Goal: Navigation & Orientation: Find specific page/section

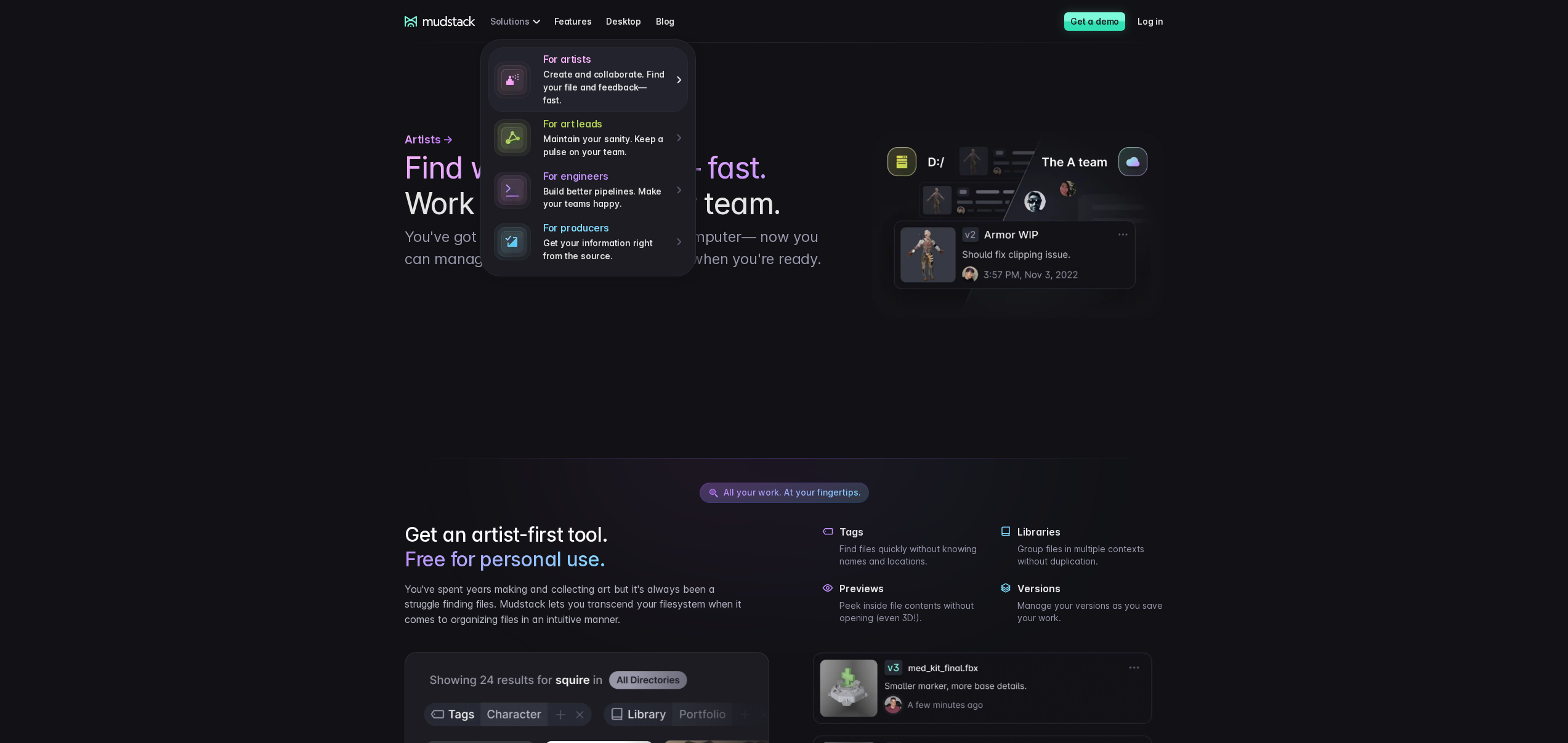
click at [596, 77] on p "Create and collaborate. Find your file and feedback— fast." at bounding box center [605, 87] width 124 height 38
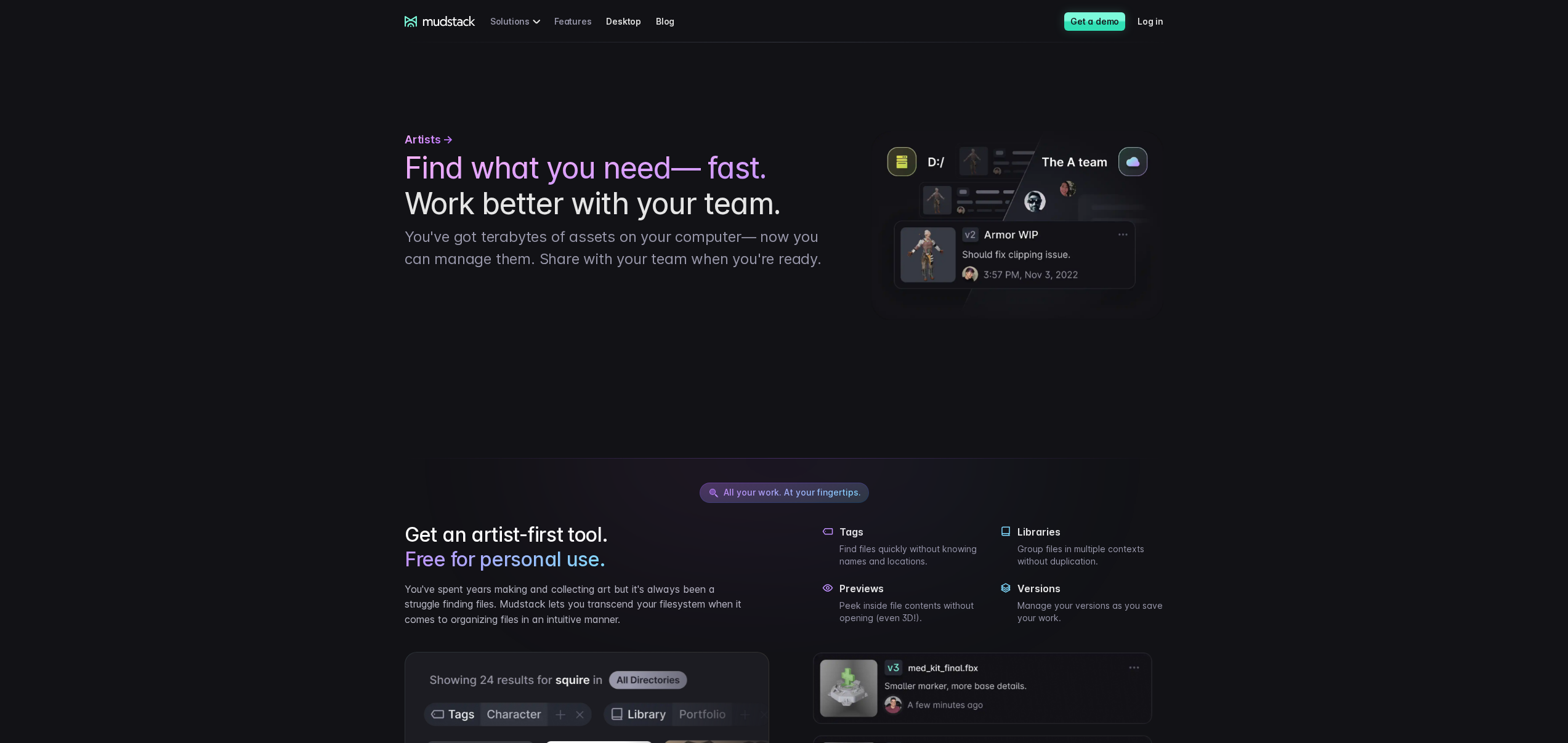
click at [561, 25] on link "Features" at bounding box center [580, 21] width 52 height 22
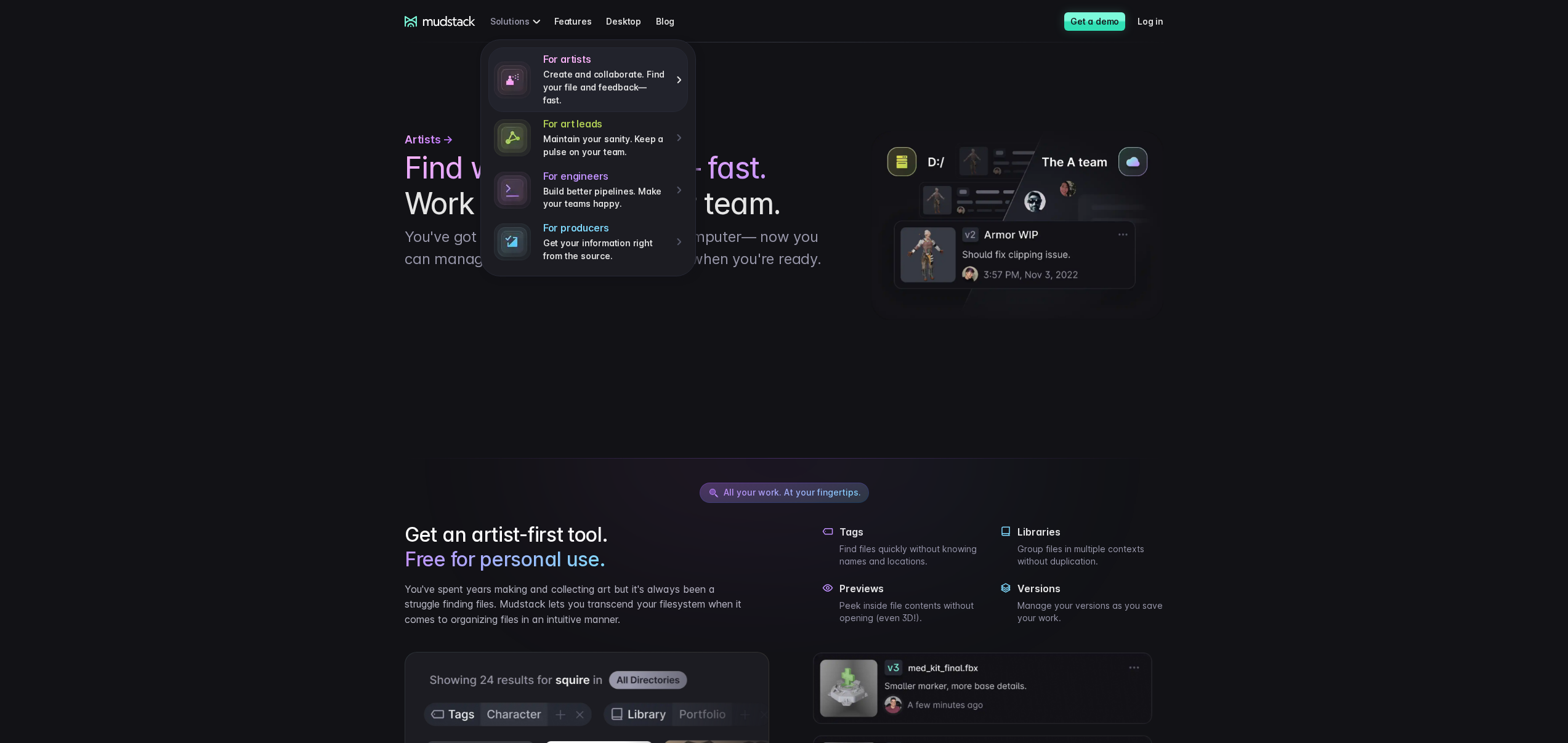
click at [571, 78] on p "Create and collaborate. Find your file and feedback— fast." at bounding box center [605, 87] width 124 height 38
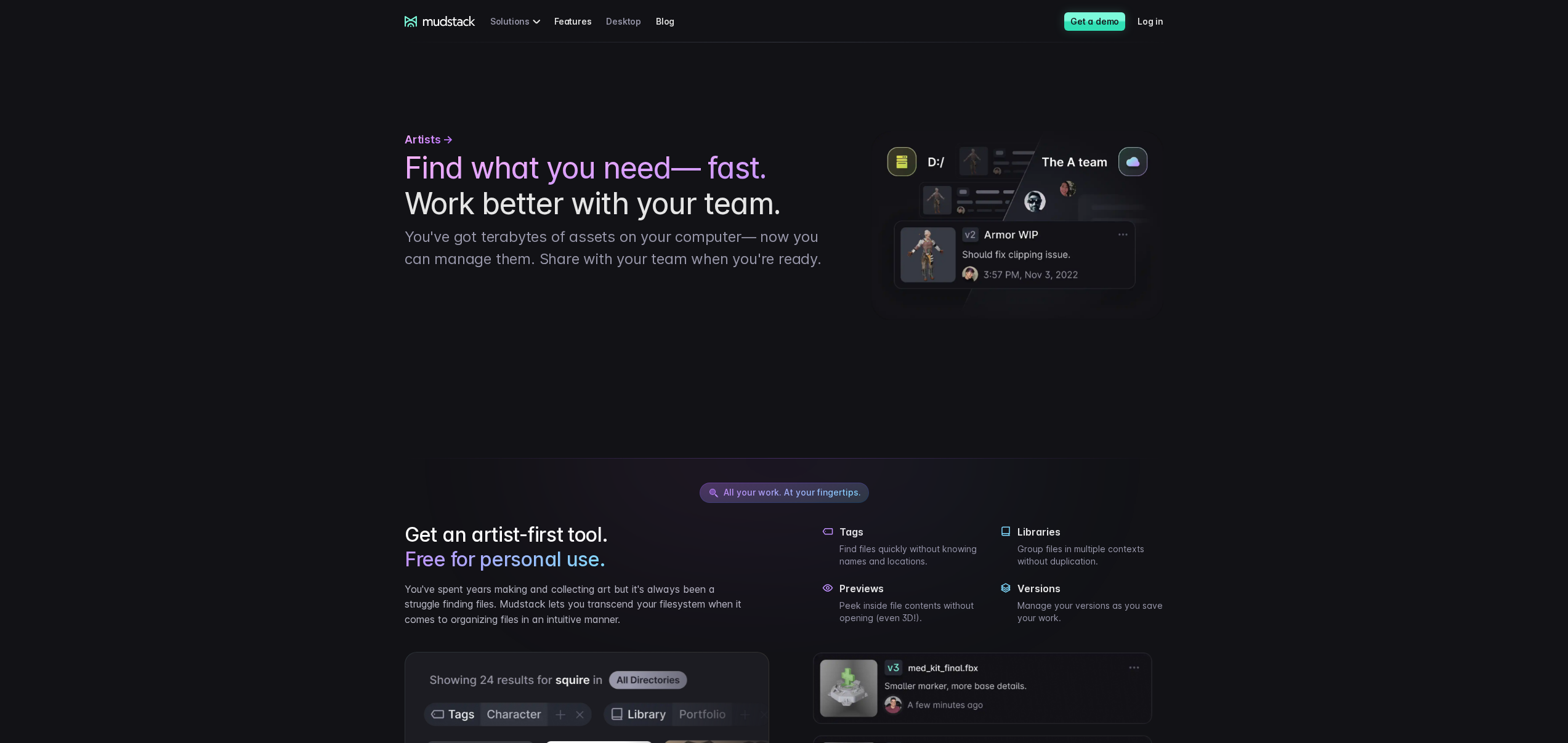
click at [626, 20] on link "Desktop" at bounding box center [631, 21] width 50 height 22
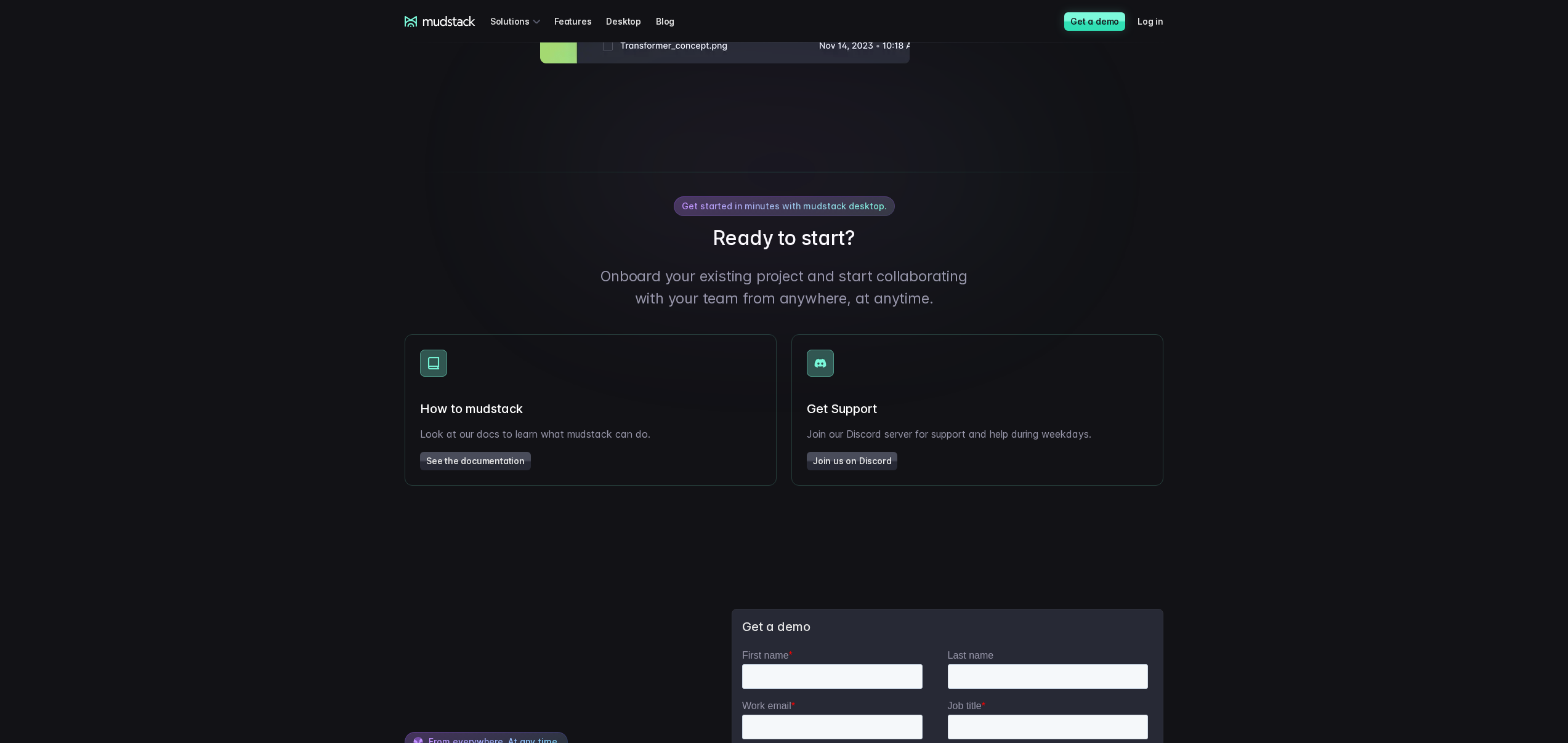
scroll to position [2041, 0]
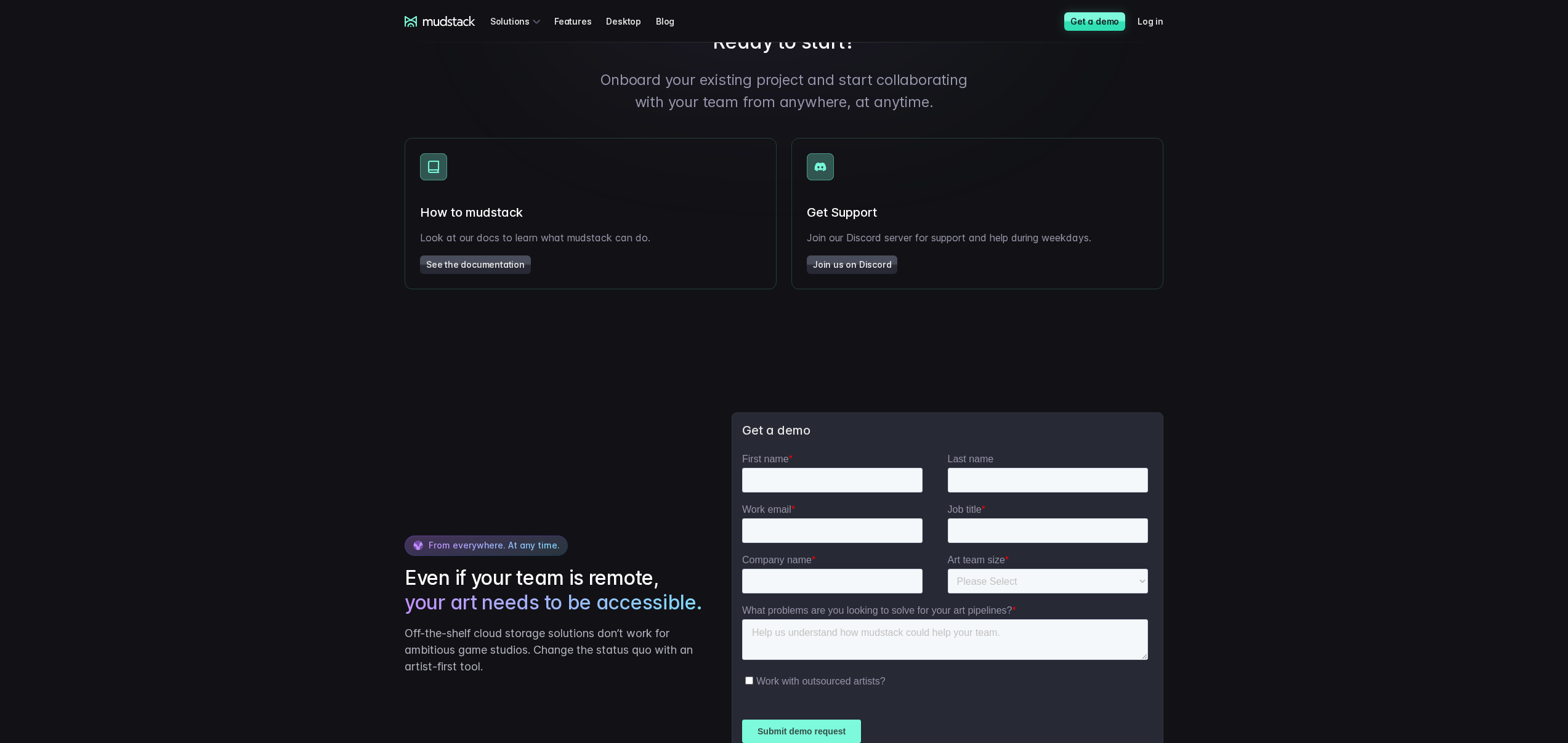
click at [477, 274] on link "See the documentation" at bounding box center [476, 265] width 111 height 18
